Goal: Task Accomplishment & Management: Manage account settings

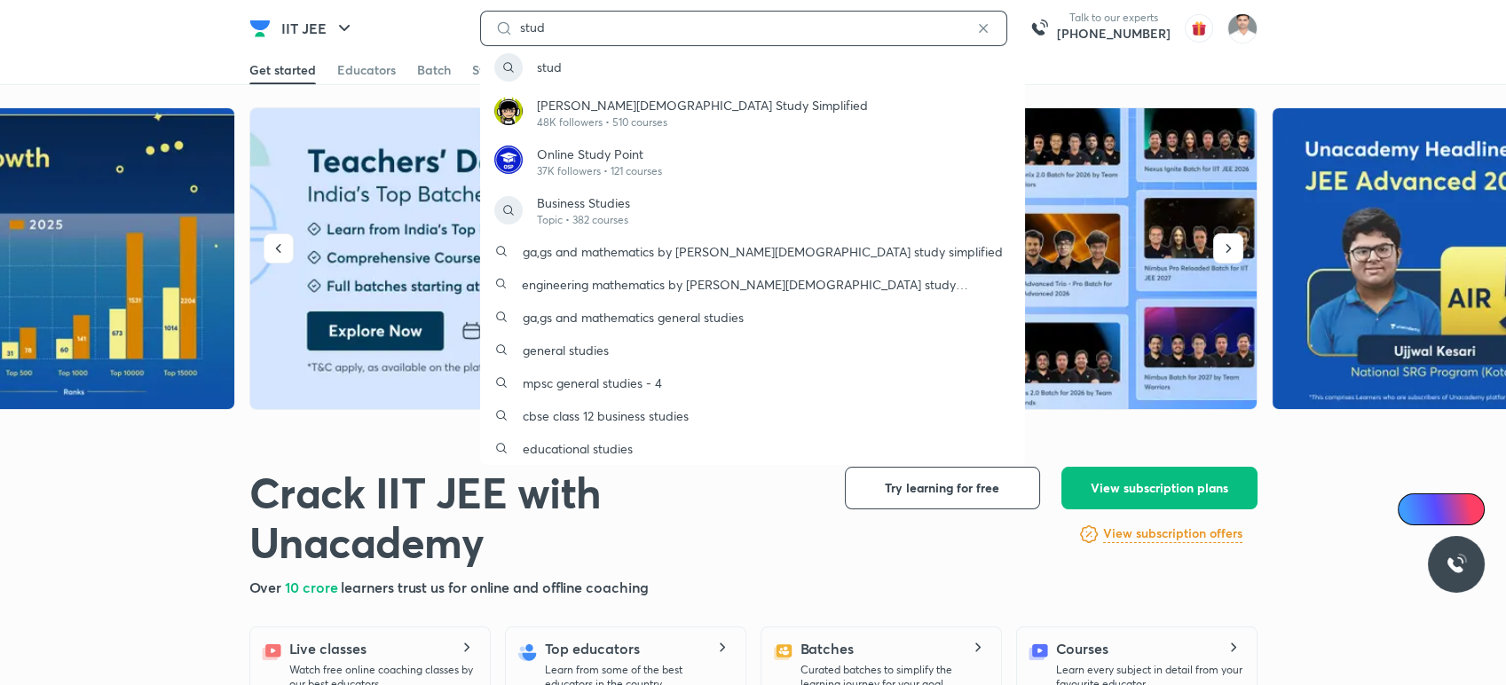
click at [741, 32] on input "stud" at bounding box center [743, 27] width 461 height 14
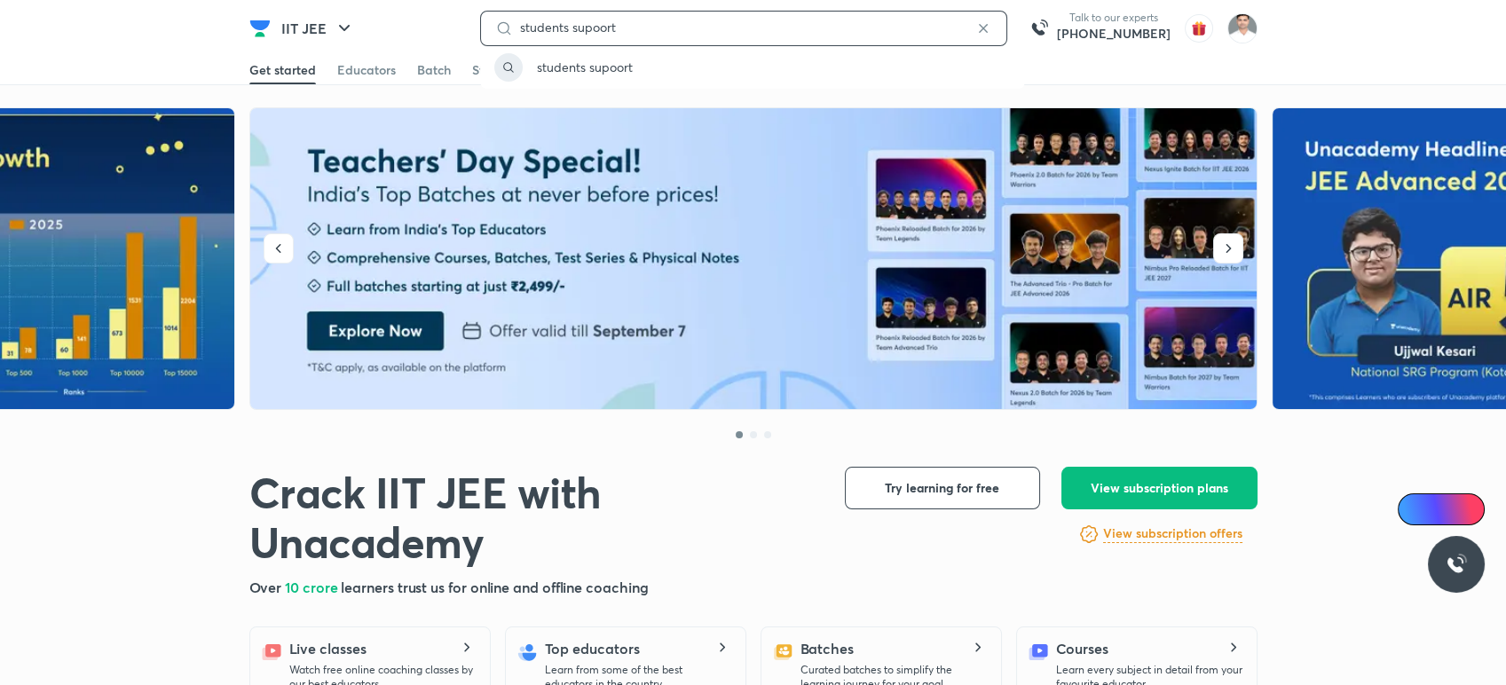
click at [641, 25] on input "students supoort" at bounding box center [743, 27] width 461 height 14
type input "students supoort email"
click at [648, 70] on p "students supoort email" at bounding box center [602, 67] width 130 height 19
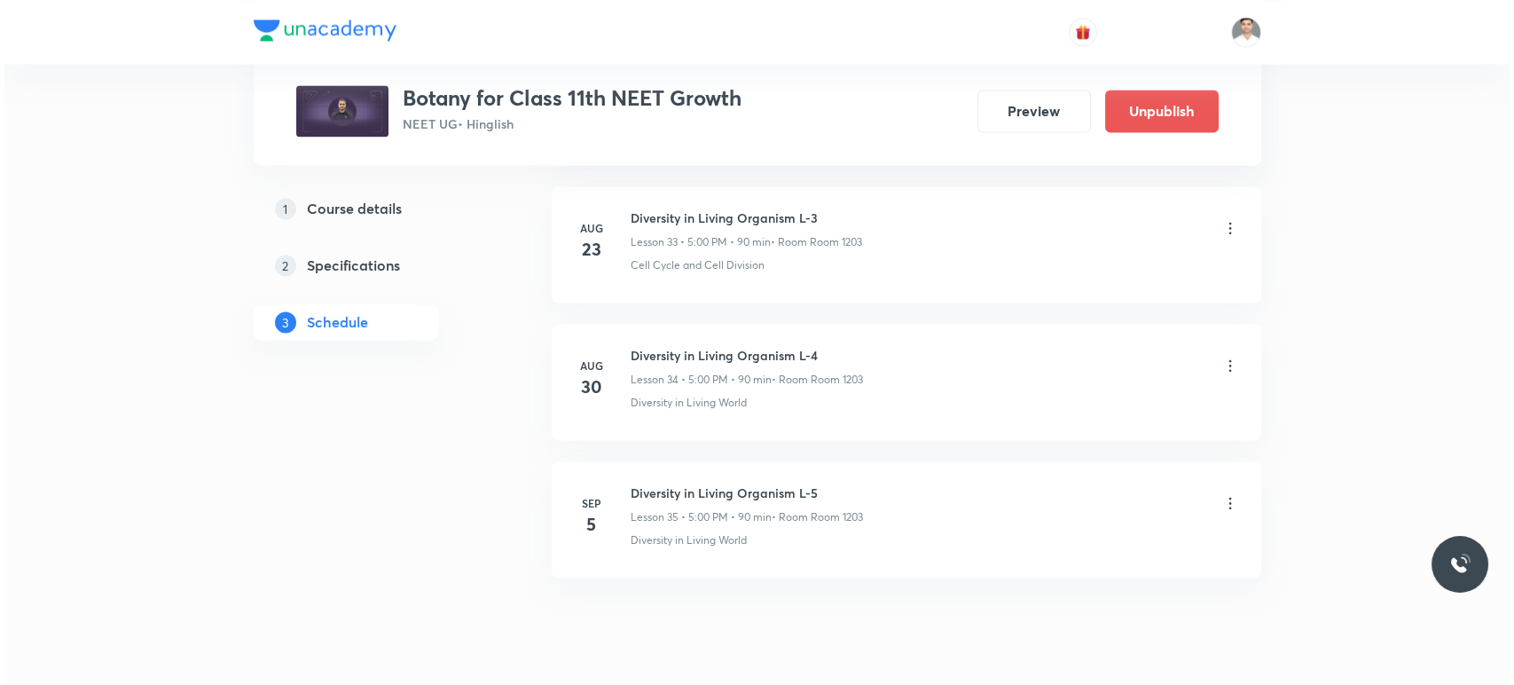
scroll to position [5656, 0]
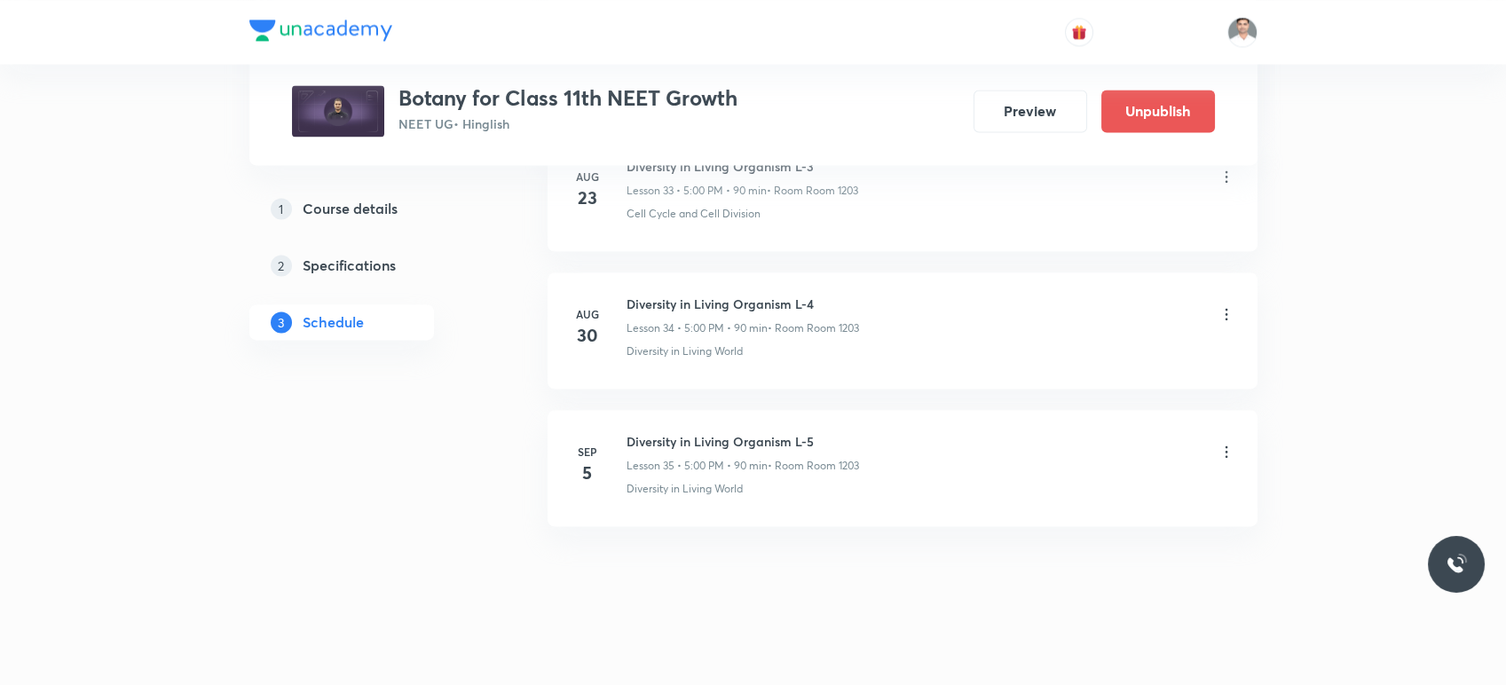
click at [1226, 443] on icon at bounding box center [1226, 452] width 18 height 18
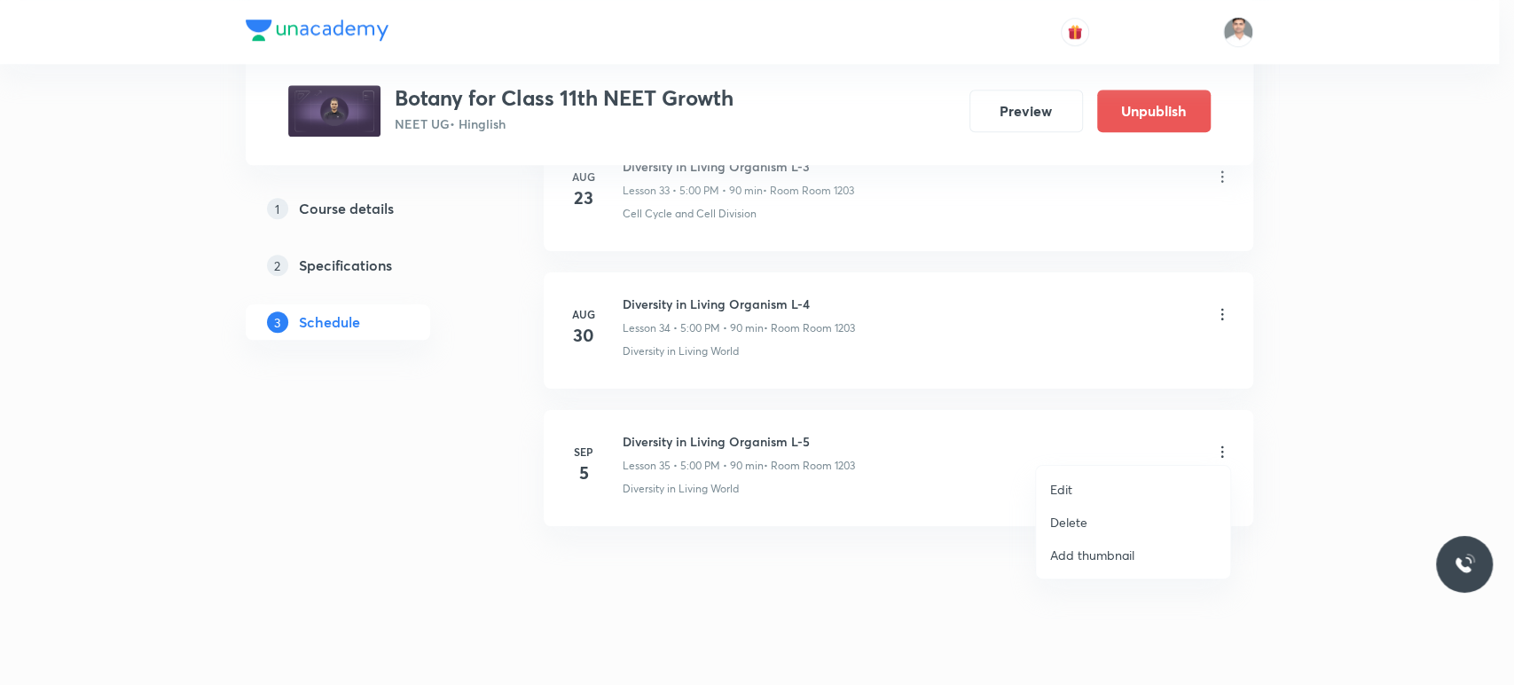
click at [1077, 484] on li "Edit" at bounding box center [1133, 489] width 194 height 33
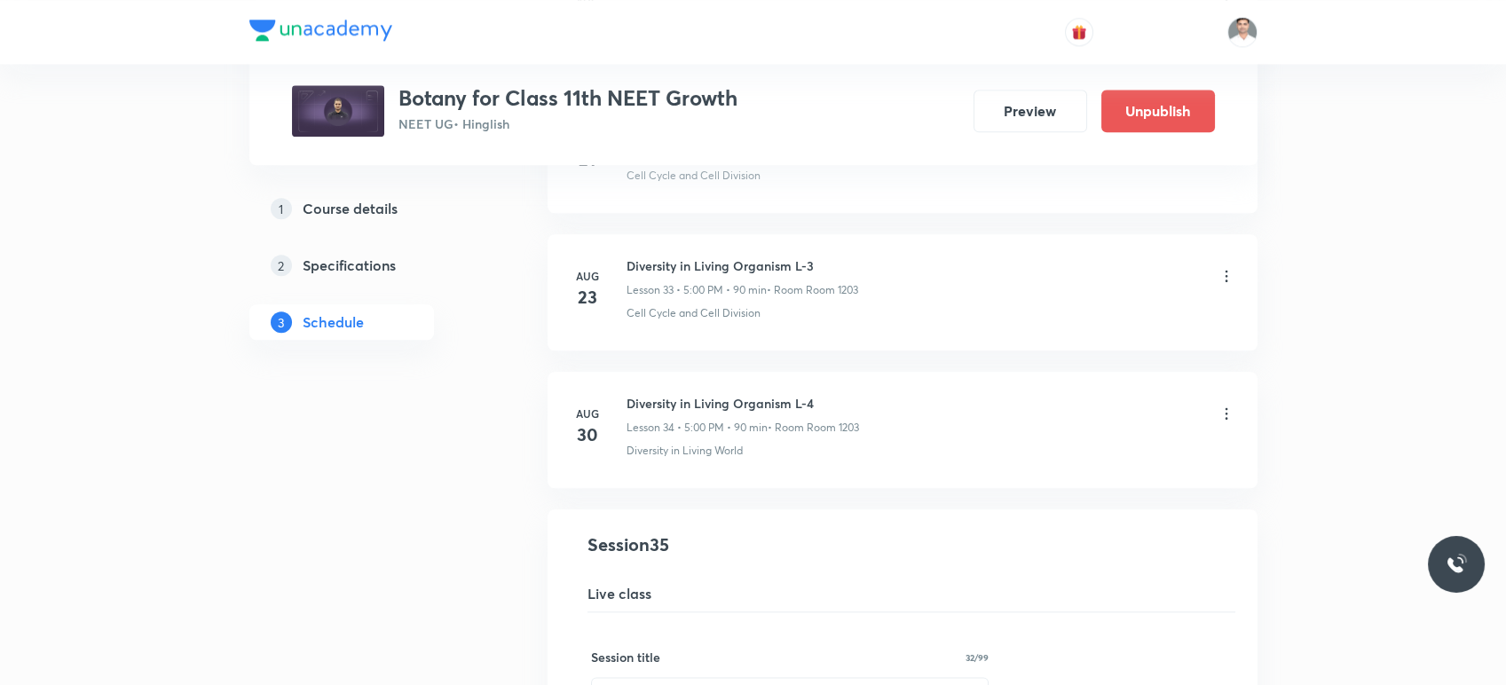
scroll to position [4734, 0]
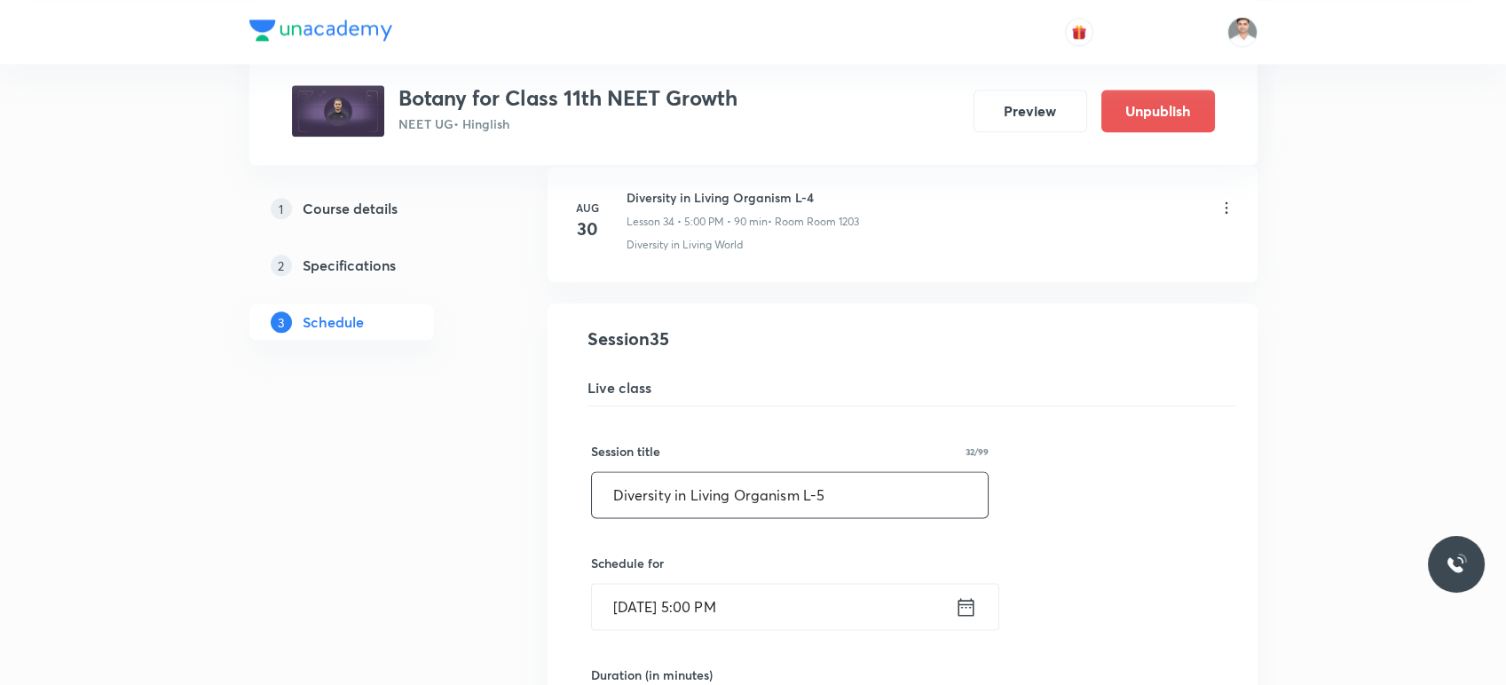
drag, startPoint x: 796, startPoint y: 485, endPoint x: 452, endPoint y: 481, distance: 344.3
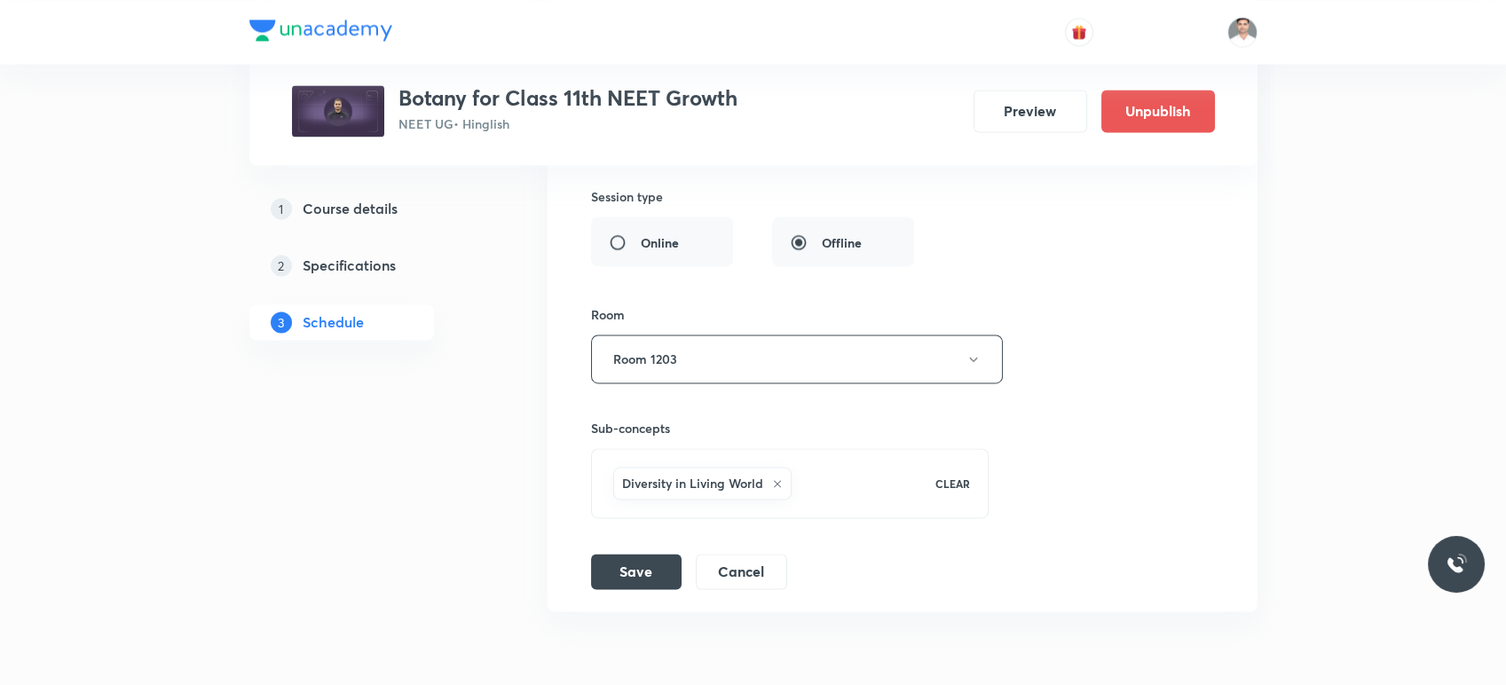
scroll to position [5522, 0]
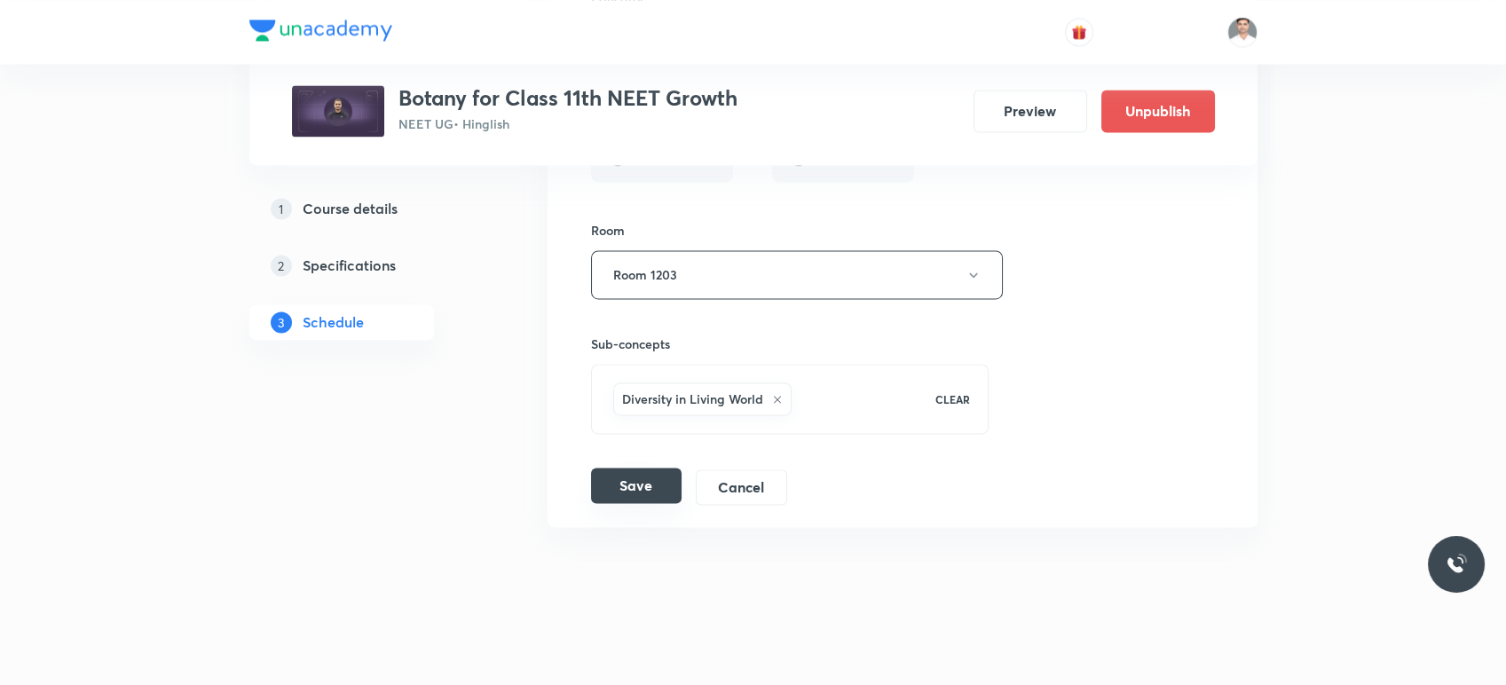
type input "Biological Classification L-1"
click at [656, 481] on button "Save" at bounding box center [636, 485] width 90 height 35
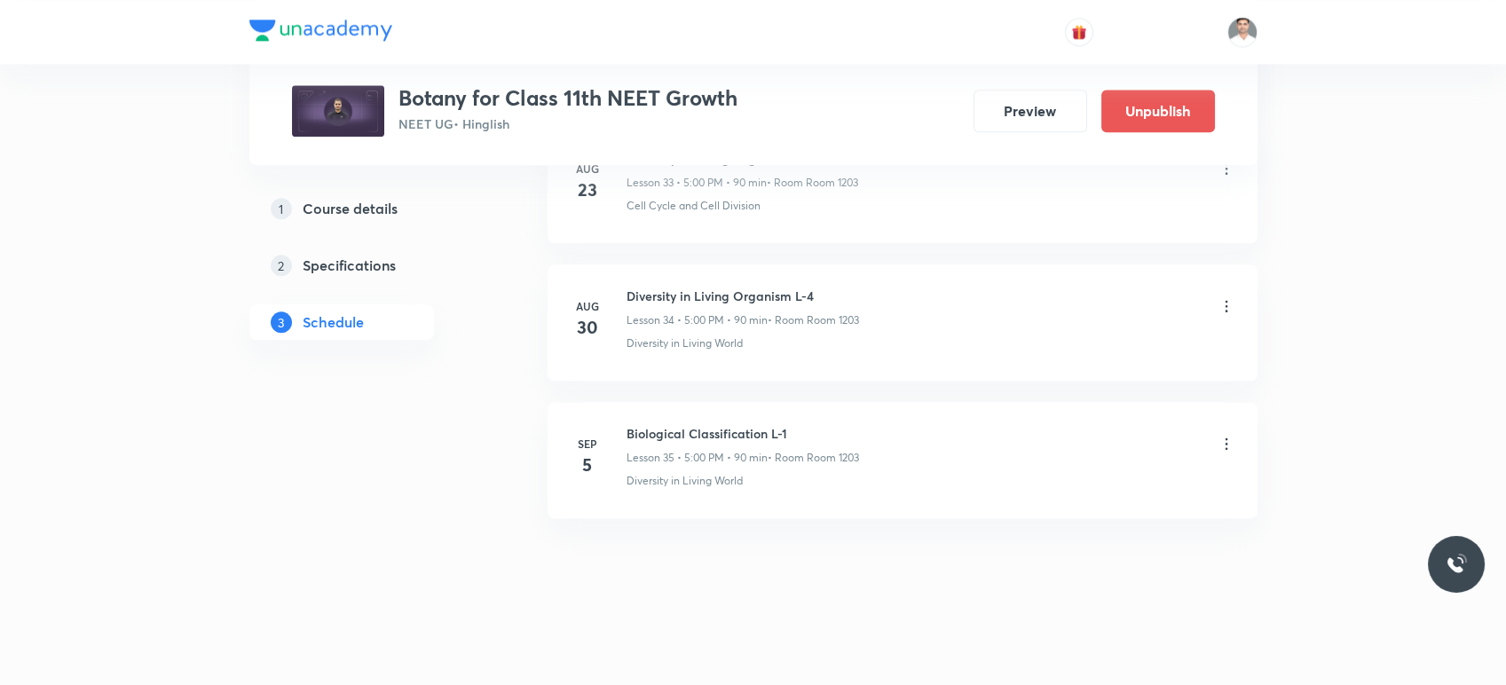
scroll to position [4727, 0]
